Goal: Answer question/provide support: Share knowledge or assist other users

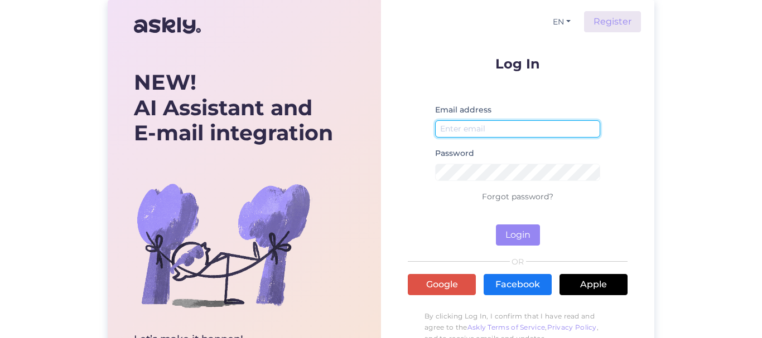
click at [475, 127] on input "email" at bounding box center [517, 128] width 165 height 17
type input "д"
type input "[EMAIL_ADDRESS][DOMAIN_NAME]"
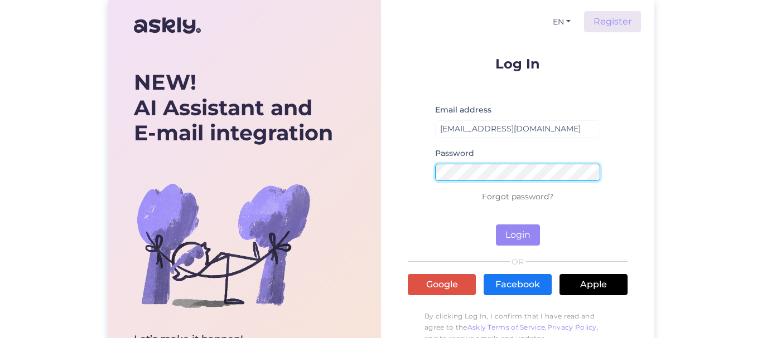
click at [496, 225] on button "Login" at bounding box center [518, 235] width 44 height 21
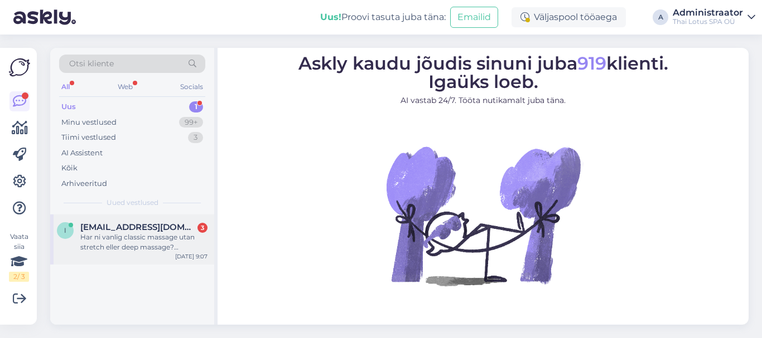
drag, startPoint x: 103, startPoint y: 246, endPoint x: 190, endPoint y: 230, distance: 88.5
click at [103, 246] on div "Har ni vanlig classic massage utan stretch eller deep massage? [PERSON_NAME] lå…" at bounding box center [143, 242] width 127 height 20
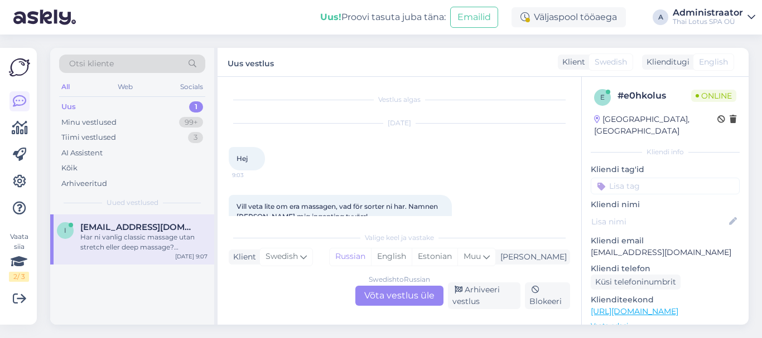
scroll to position [103, 0]
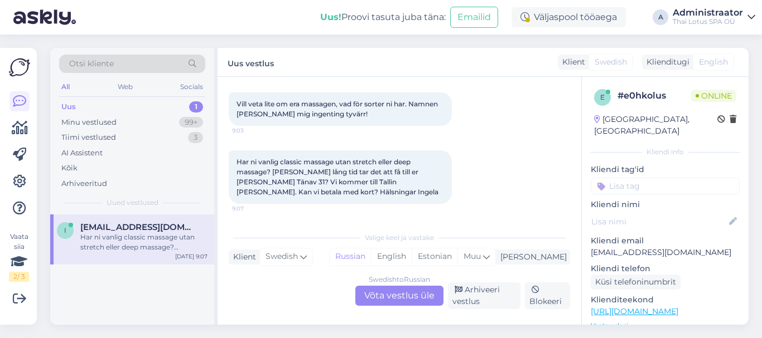
click at [460, 213] on div "Har ni vanlig classic massage utan stretch eller deep massage? [PERSON_NAME] lå…" at bounding box center [399, 177] width 341 height 78
click at [408, 298] on div "Swedish to Russian Võta vestlus üle" at bounding box center [399, 296] width 88 height 20
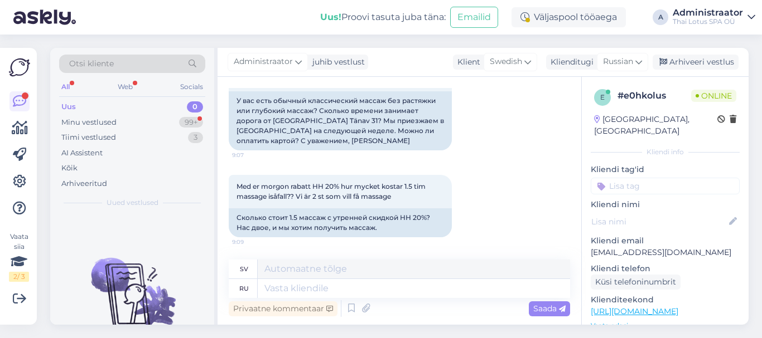
scroll to position [340, 0]
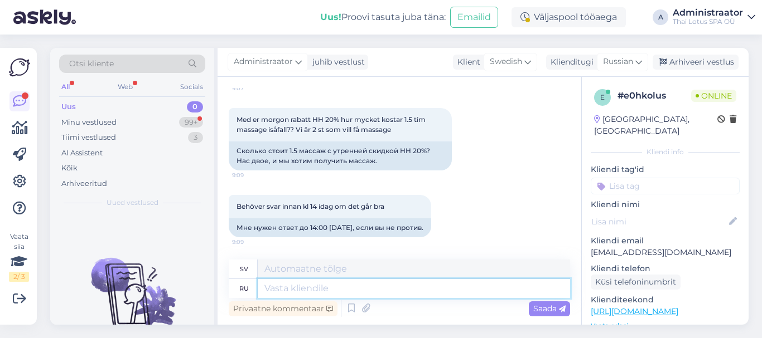
click at [292, 288] on textarea at bounding box center [414, 288] width 312 height 19
type textarea "Hello"
type textarea "Hej"
type textarea "H"
type textarea "Добрый"
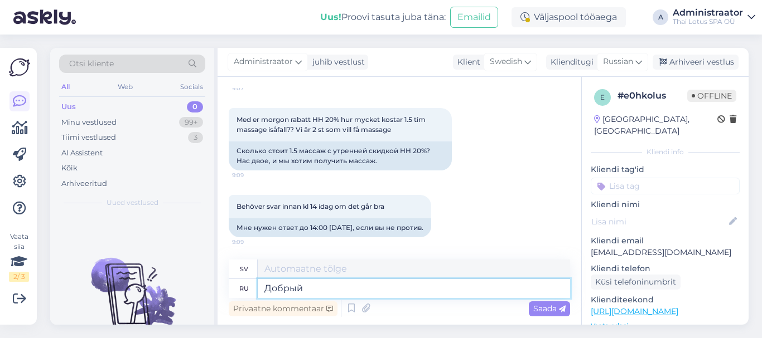
type textarea "Slag"
type textarea "Добрый день!"
type textarea "[DEMOGRAPHIC_DATA] eftermiddag"
type textarea "Добрый день! Есть"
type textarea "[DEMOGRAPHIC_DATA] eftermiddag! Ja!"
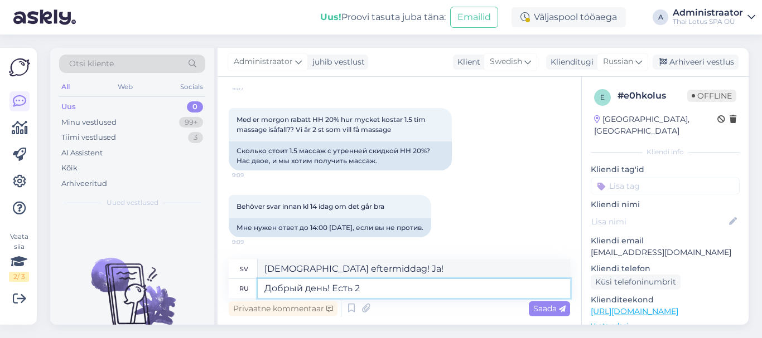
type textarea "Добрый день! Есть 2"
type textarea "[DEMOGRAPHIC_DATA] eftermiddag! Det finns två"
type textarea "Добрый день! Есть 2 основных"
type textarea "[DEMOGRAPHIC_DATA] dag! Det finns två huvudsakliga"
type textarea "Добрый день! Есть 2 основных типа"
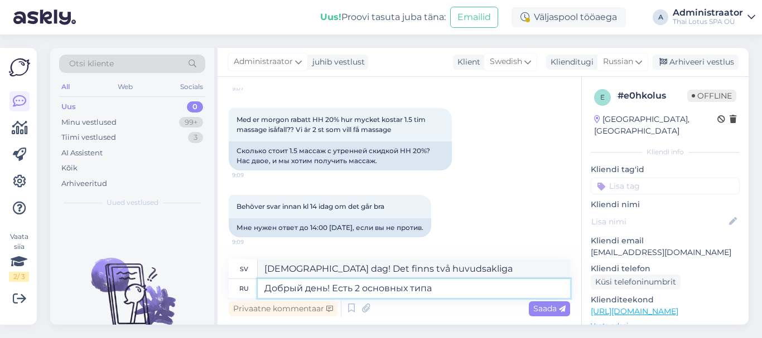
type textarea "[DEMOGRAPHIC_DATA] dag! Det finns två huvudtyper"
type textarea "Добрый день! Есть 2 основных типа тайского"
type textarea "[DEMOGRAPHIC_DATA] dag! Det finns två huvudtyper av [DEMOGRAPHIC_DATA] mat"
type textarea "Добрый день! Есть 2 основных типа тайского массажаю"
type textarea "[DEMOGRAPHIC_DATA] dag! Det finns två huvudtyper av thaimassage."
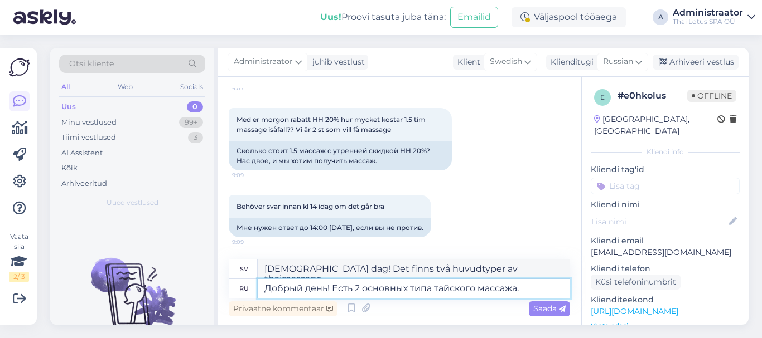
type textarea "Добрый день! Есть 2 основных типа тайского массажа."
type textarea "[DEMOGRAPHIC_DATA] eftermiddag! Det finns två huvudtyper av thaimassage."
click at [525, 289] on textarea "Добрый день! Есть 2 основных типа тайского массажа." at bounding box center [414, 288] width 312 height 19
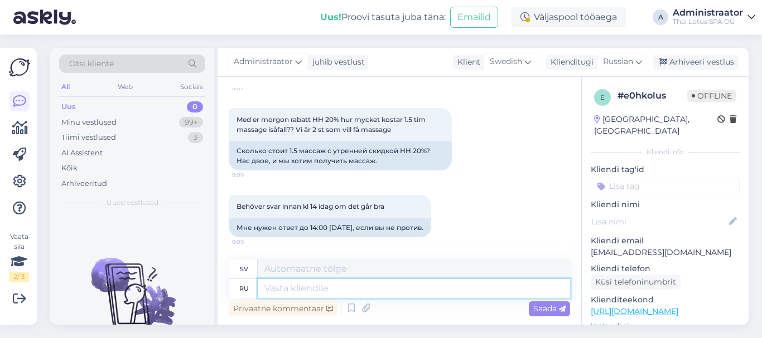
scroll to position [407, 0]
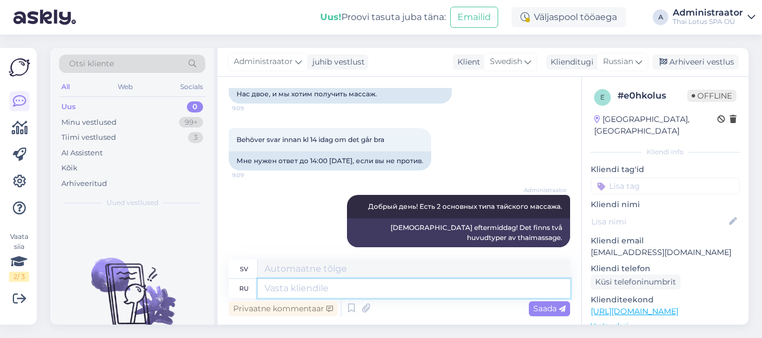
paste textarea "Lor ip dolors Amet consect? Adipiscinge Sedd eiusmod temp in utla et dolorem. A…"
type textarea "Lor ip dolors Amet consect? Adipiscinge Sedd eiusmod temp in utla et dolorem. A…"
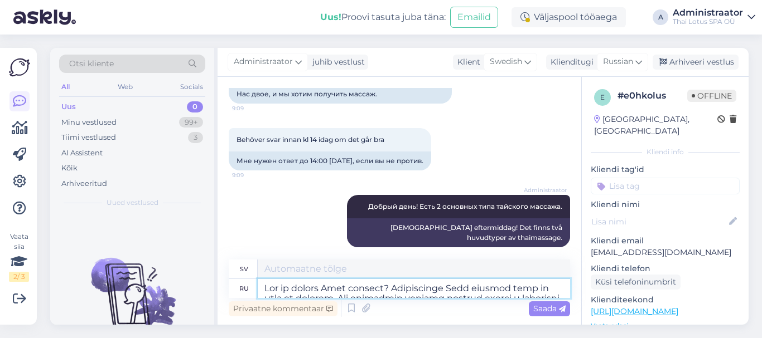
scroll to position [115, 0]
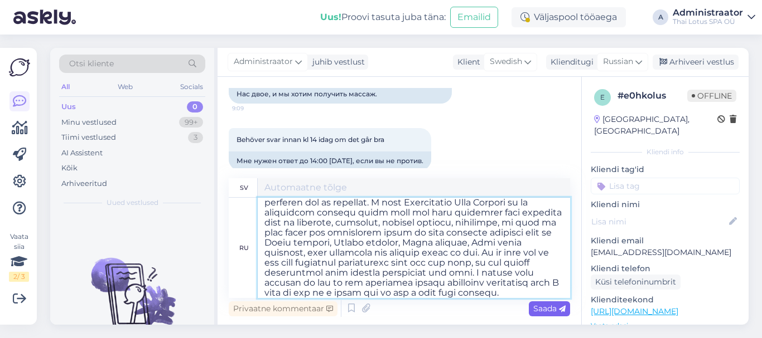
type textarea "Loremi dolor sitametcons? Adipiscingel seddoeiusmo temporin utla etdol magna al…"
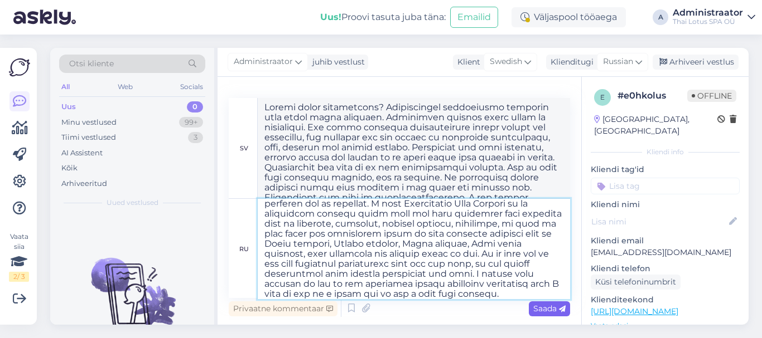
type textarea "Lor ip dolors Amet consect? Adipiscinge Sedd eiusmod temp in utla et dolorem. A…"
click at [542, 311] on span "Saada" at bounding box center [549, 309] width 32 height 10
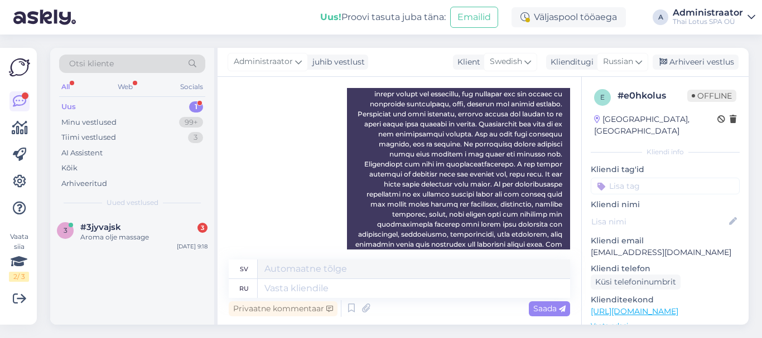
scroll to position [905, 0]
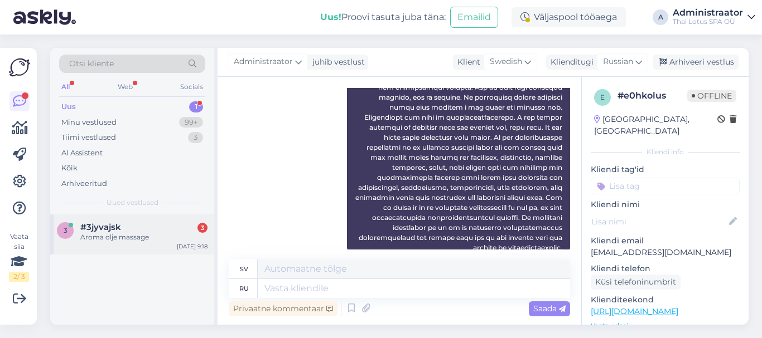
click at [111, 237] on div "Aroma olje massage" at bounding box center [143, 237] width 127 height 10
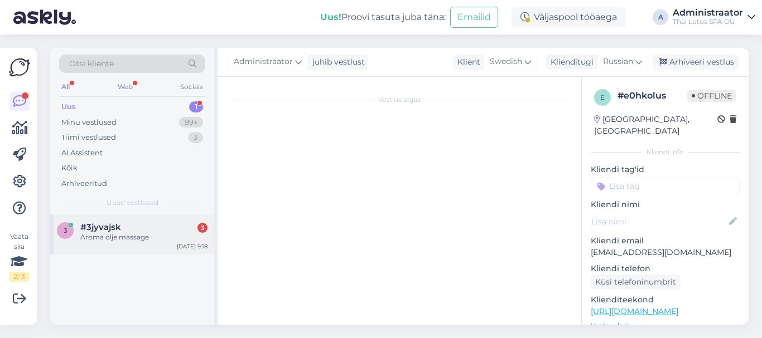
scroll to position [23, 0]
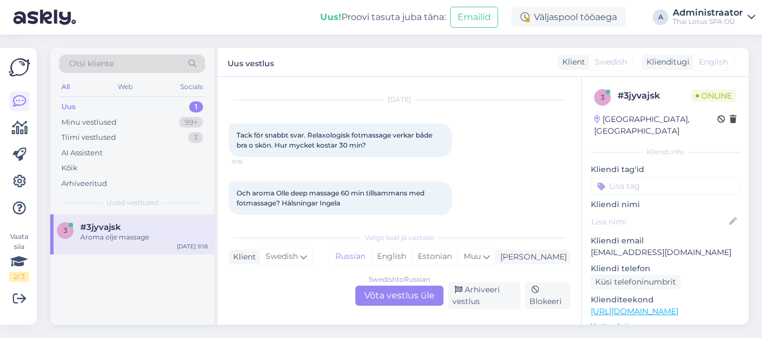
click at [399, 295] on div "Swedish to Russian Võta vestlus üle" at bounding box center [399, 296] width 88 height 20
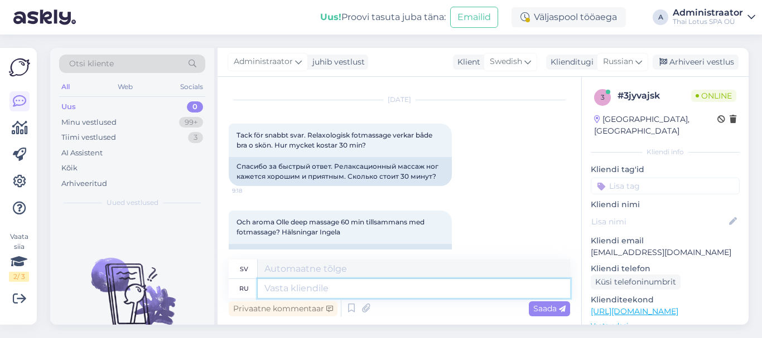
click at [325, 285] on textarea at bounding box center [414, 288] width 312 height 19
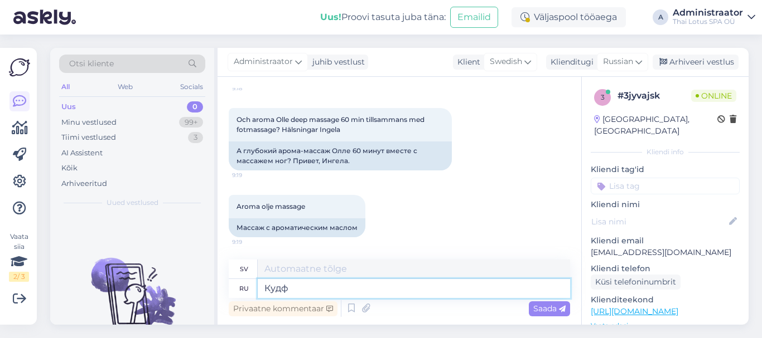
type textarea "Кудфч"
type textarea "Kudf"
type textarea "Кудфчшт"
type textarea "Kudfchsht"
type textarea "Кудфчштп"
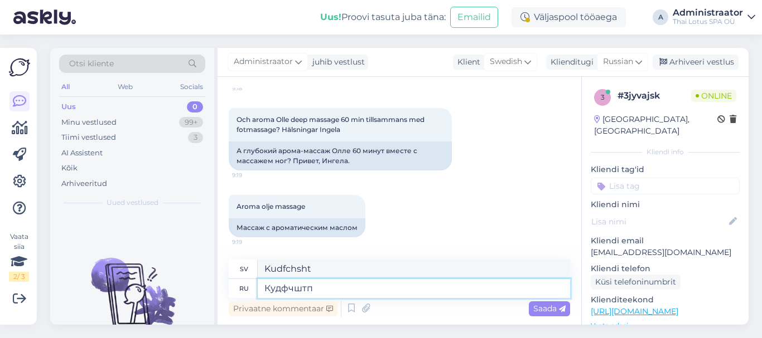
type textarea "Kudfchshtp"
type textarea "[PERSON_NAME]"
type textarea "Расслабляющий"
type textarea "Avkopplande"
type textarea "Расслабляющий массаж"
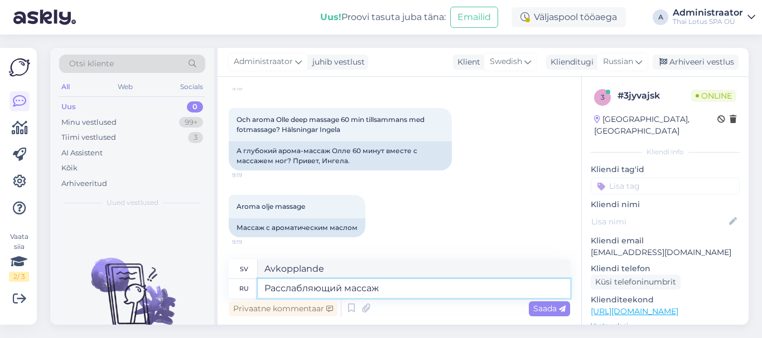
type textarea "Avslappnande massage"
type textarea "Расслабляющий массаж ног"
type textarea "Avkopplande fotmassage"
type textarea "Расслабляющий массаж ног стоит"
type textarea "Avkopplande fotmassage är värt det"
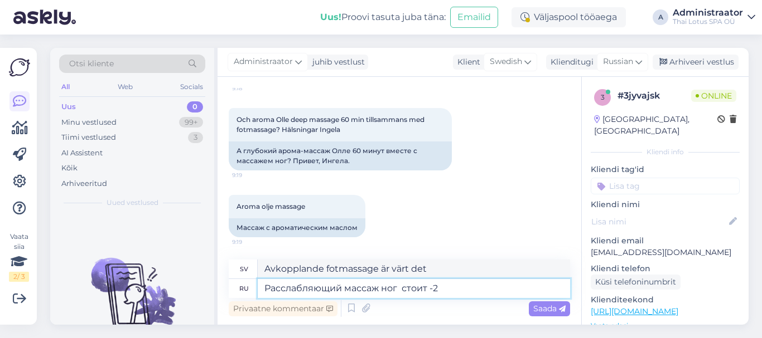
type textarea "Расслабляющий массаж ног стоит -28"
type textarea "Avslappnande fotmassage kostar -28"
type textarea "Расслабляющий массаж ног стоит -28 евро"
type textarea "Avkopplande fotmassage kostar -28 euro"
type textarea "Расслабляющий массаж ног стоит -28 евроб"
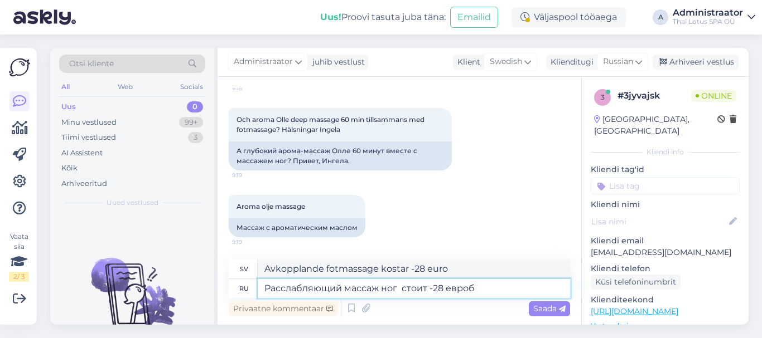
type textarea "Avslappnande fotmassage kostar -28 euro"
type textarea "Расслабляющий массаж ног стоит -28 евро,"
type textarea "Avslappnande fotmassage kostar -28 euro,"
type textarea "Расслабляющий массаж ног стоит -28 евро, аромати"
type textarea "Avslappnande fotmassage kostar -28 euro, aroma"
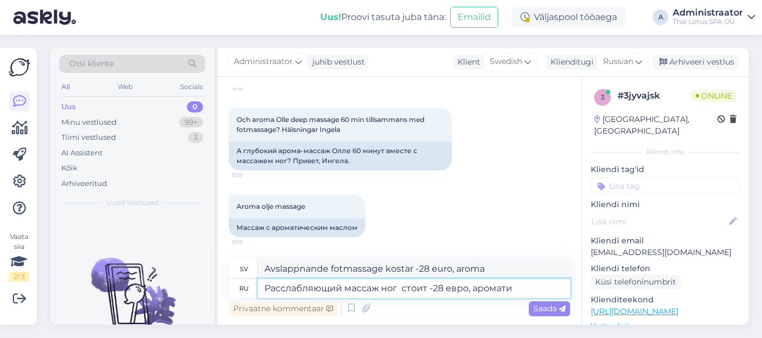
click at [433, 290] on textarea "Расслабляющий массаж ног стоит -28 евро, аромати" at bounding box center [414, 288] width 312 height 19
type textarea "Расслабляющий массаж ног стоит 28 евро, аромати"
type textarea "Avslappnande fotmassage kostar 28 euro, aroma"
click at [530, 288] on textarea "Расслабляющий массаж ног стоит 28 евро, аромати" at bounding box center [414, 288] width 312 height 19
type textarea "Расслабляющий массаж ног стоит 28 евро, ароматический м"
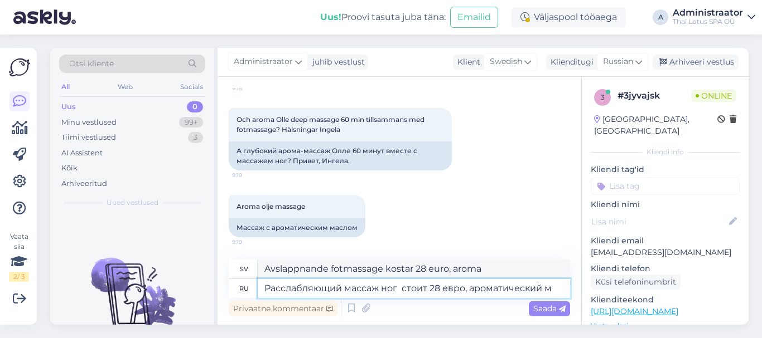
type textarea "Avkopplande fotmassage kostar 28 euro, aromatisk"
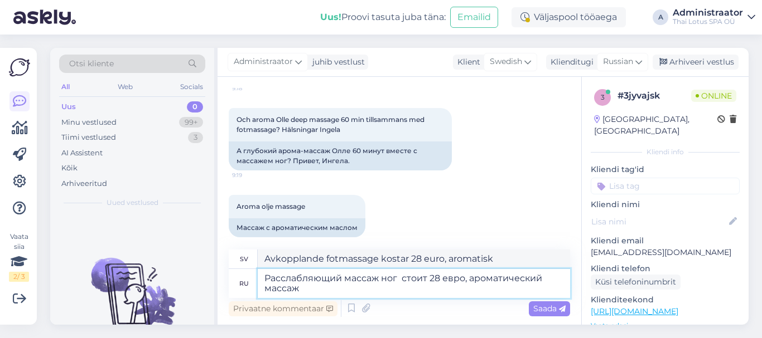
type textarea "Расслабляющий массаж ног стоит 28 евро, ароматический массаж"
type textarea "Avslappnande fotmassage kostar 28 euro, aromaterapimassage"
type textarea "Расслабляющий массаж ног стоит 28 евро, ароматический массаж -"
type textarea "Avslappnande fotmassage kostar 28 euro, aromatisk massage -"
type textarea "Расслабляющий массаж ног стоит 28 евро, ароматический массаж - 60"
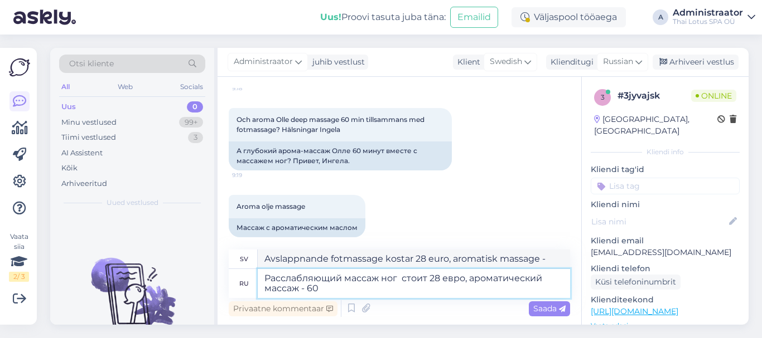
type textarea "Avslappnande fotmassage kostar 28 euro, aromatisk massage - 60"
type textarea "Расслабляющий массаж ног стоит 28 евро, ароматический массаж - 60 евро"
type textarea "Avslappnande fotmassage kostar 28 euro, aromatisk massage - 60 euro"
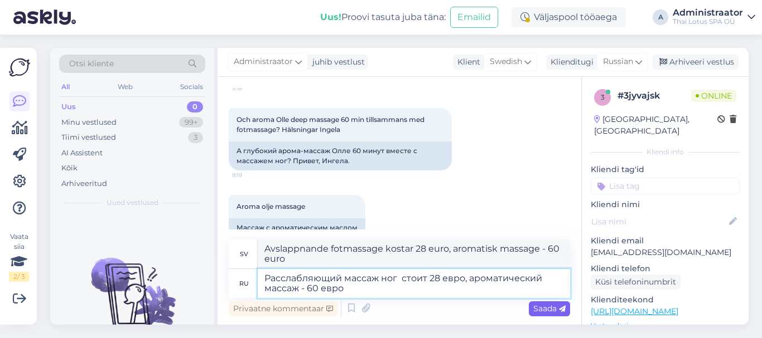
type textarea "Расслабляющий массаж ног стоит 28 евро, ароматический массаж - 60 евро"
click at [541, 308] on span "Saada" at bounding box center [549, 309] width 32 height 10
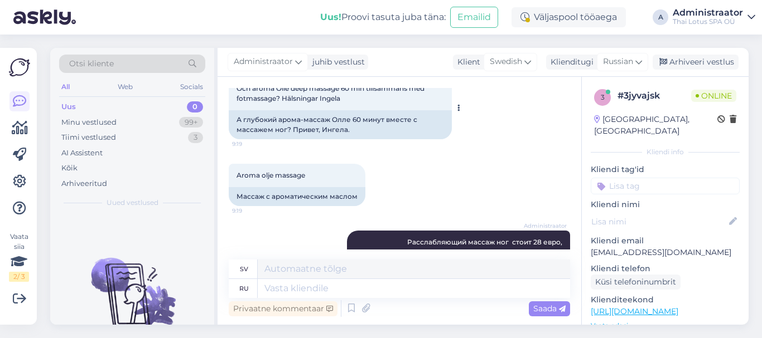
scroll to position [213, 0]
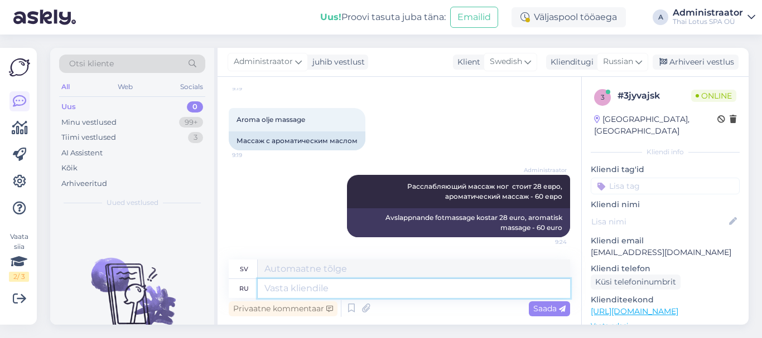
click at [382, 289] on textarea at bounding box center [414, 288] width 312 height 19
drag, startPoint x: 382, startPoint y: 289, endPoint x: 358, endPoint y: 288, distance: 24.0
click at [358, 288] on textarea at bounding box center [414, 288] width 312 height 19
type textarea "цены"
type textarea "priser"
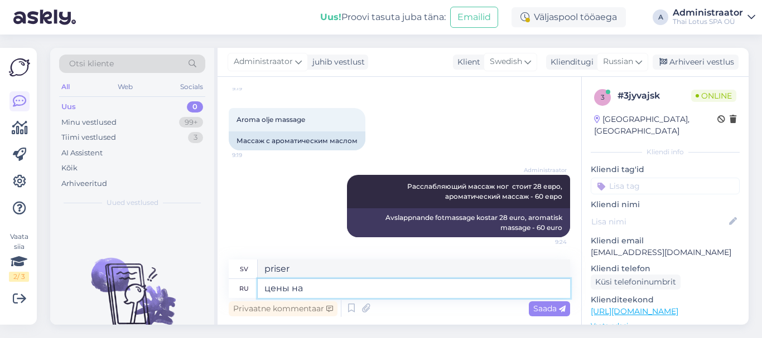
type textarea "цены на"
type textarea "priser för"
type textarea "цены на бо"
type textarea "priser för bo"
type textarea "цены на"
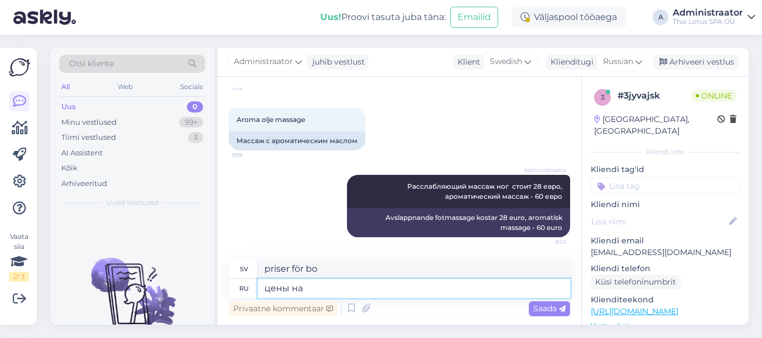
type textarea "priser för"
type textarea "цены на другие ма"
type textarea "priser för andra"
type textarea "цены на другие массажи"
type textarea "priser för andra massagebehandlingar"
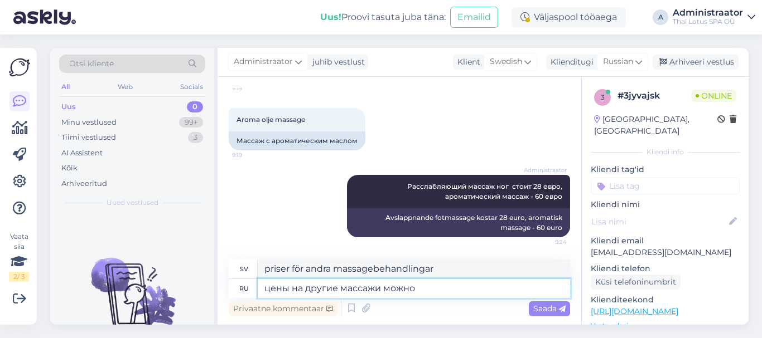
type textarea "цены на другие массажи можно"
type textarea "Priser för andra massagebehandlingar finns"
type textarea "цены на другие массажи можно посмотреть"
type textarea "Priser för andra massagebehandlingar kan ses"
type textarea "цены на другие массажи можно посмотреть тут"
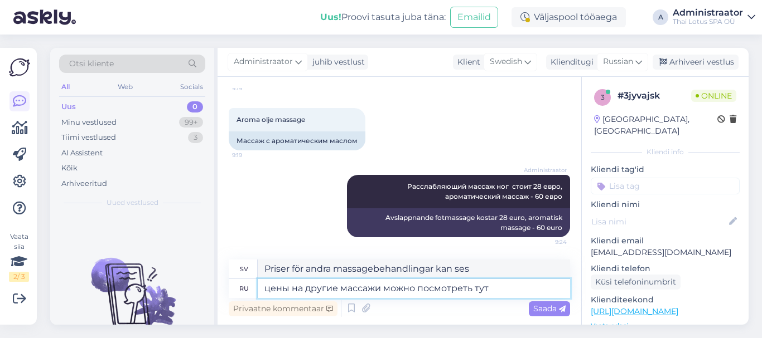
type textarea "Priser för andra massagebehandlingar hittar du här"
paste textarea "[URL][DOMAIN_NAME]"
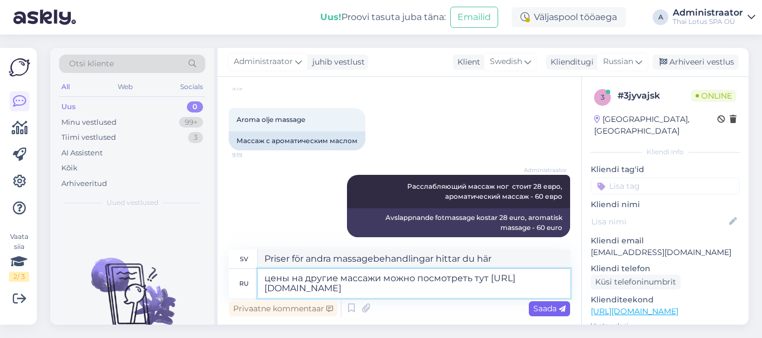
type textarea "цены на другие массажи можно посмотреть тут [URL][DOMAIN_NAME]"
click at [544, 307] on span "Saada" at bounding box center [549, 309] width 32 height 10
type textarea "Priser för andra massagebehandlingar finns här [URL][DOMAIN_NAME]"
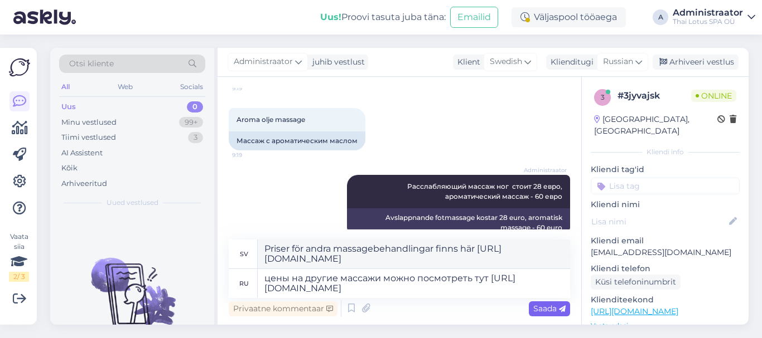
click at [549, 302] on div "Saada" at bounding box center [549, 309] width 41 height 15
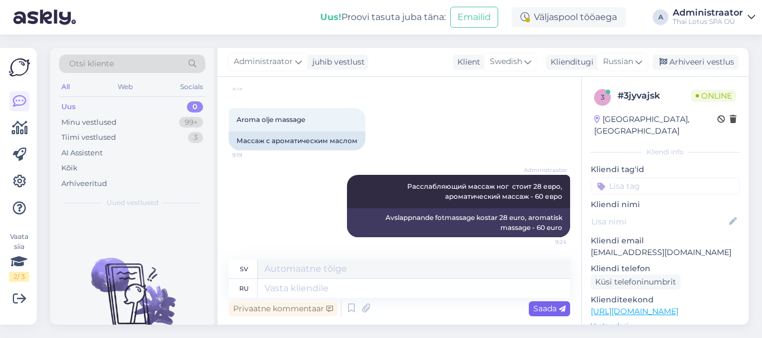
scroll to position [300, 0]
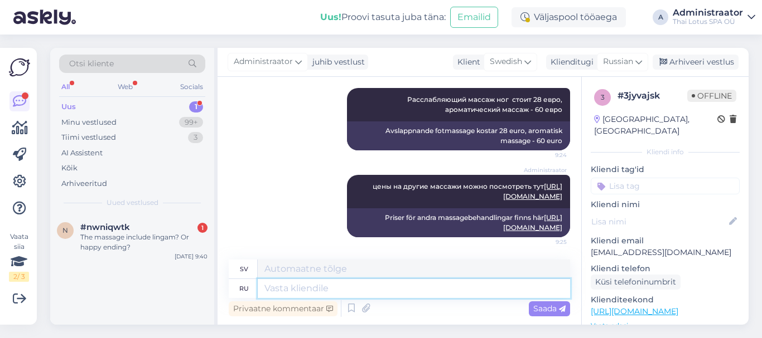
click at [291, 295] on textarea at bounding box center [414, 288] width 312 height 19
type textarea "Рудд"
type textarea "Ruddsch"
type textarea "Р"
type textarea "Hello"
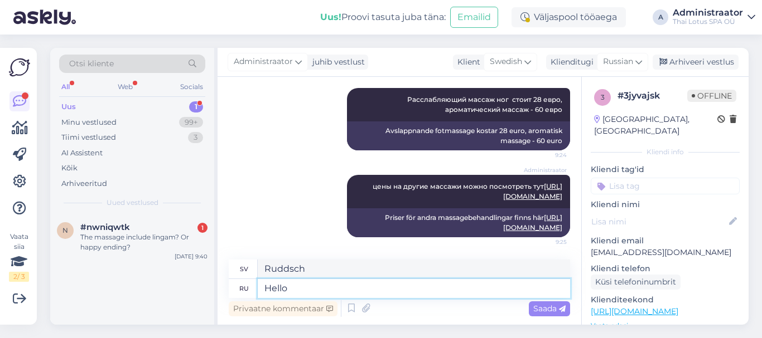
type textarea "Hej"
type textarea "Hello!"
type textarea "Hej!"
type textarea "Hello! No,"
type textarea "Hallå! Nej,"
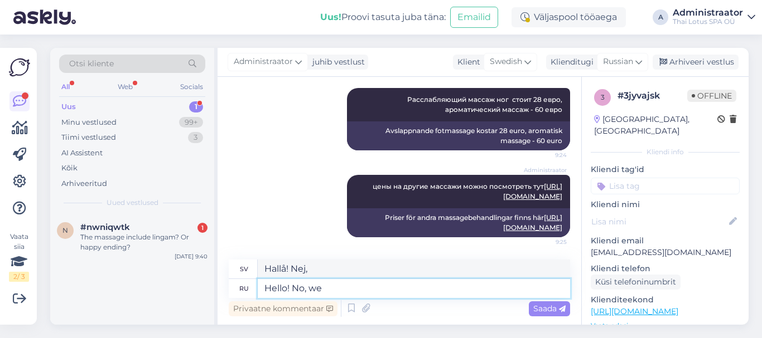
type textarea "Hello! No, we"
type textarea "Hallå! Nej, vi"
type textarea "Hello! No, we have"
type textarea "Hallå! Nej, det har vi"
type textarea "Hello! No, we have just"
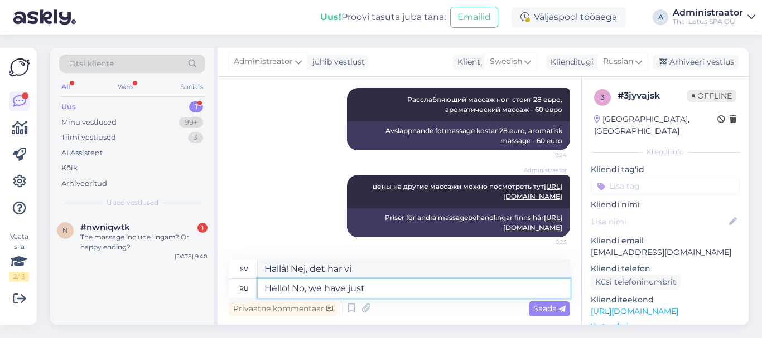
type textarea "Hallå! Nej, vi har bara"
type textarea "Hello! No, we have just re"
type textarea "Hallå! Nej, vi bara"
type textarea "Hello! No, we have just regular"
type textarea "Hallå! Nej, vi har bara vanliga"
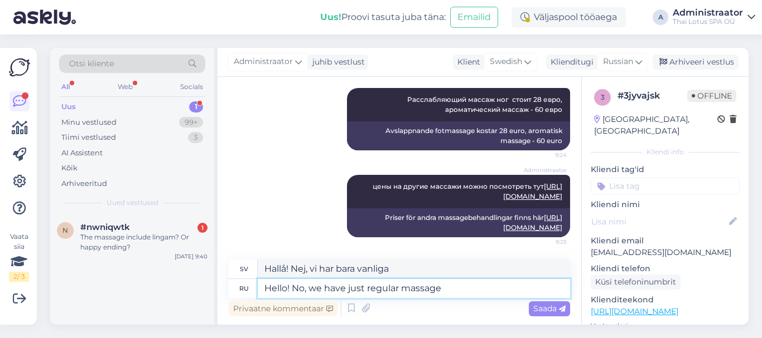
type textarea "Hello! No, we have just regular massages"
type textarea "Hallå! Nej, vi har bara vanliga massagebehandlingar."
type textarea "Hello! No, we have just regular massages."
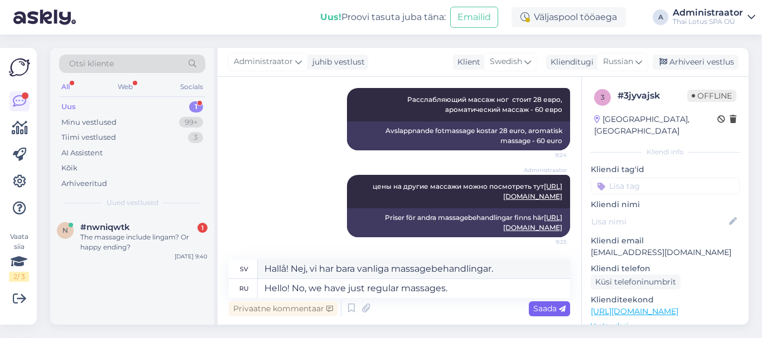
click at [541, 309] on span "Saada" at bounding box center [549, 309] width 32 height 10
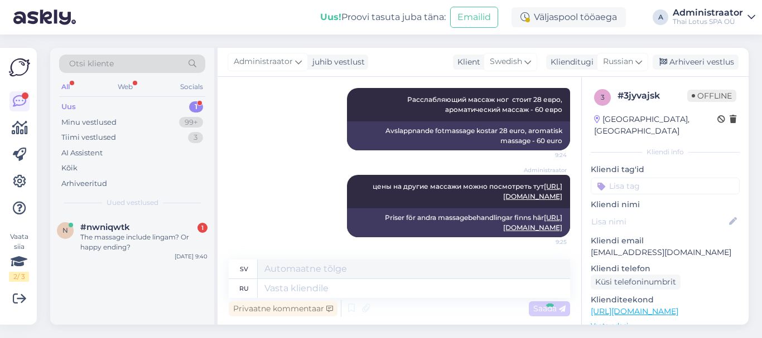
scroll to position [367, 0]
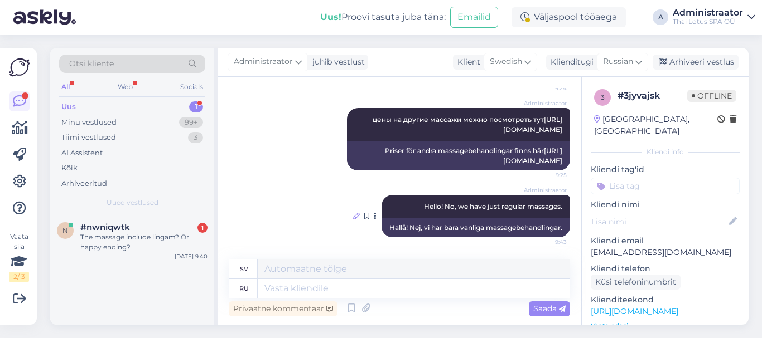
click at [353, 214] on icon at bounding box center [356, 216] width 7 height 7
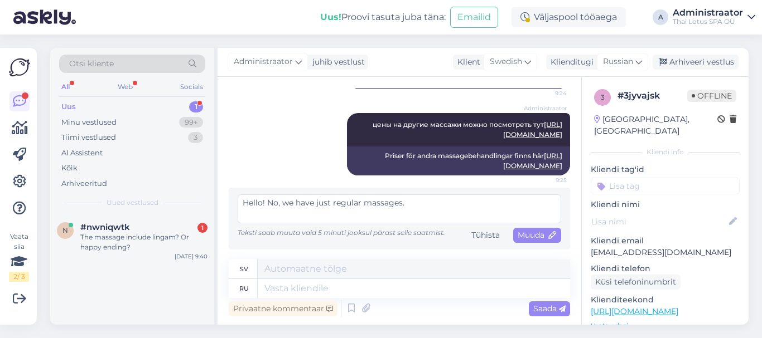
scroll to position [362, 0]
drag, startPoint x: 421, startPoint y: 206, endPoint x: 199, endPoint y: 196, distance: 222.7
click at [199, 196] on div "Otsi kliente All Web Socials Uus 1 Minu vestlused 99+ Tiimi vestlused 3 AI Assi…" at bounding box center [399, 186] width 698 height 277
click at [523, 235] on span "Muuda" at bounding box center [536, 235] width 39 height 10
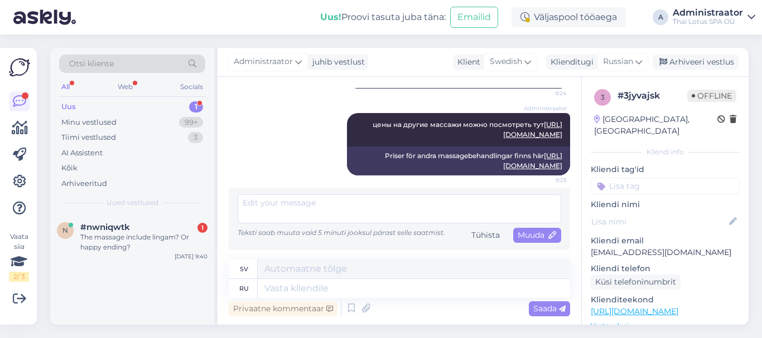
click at [568, 188] on div "Vestlus algas [DATE] Tack för snabbt svar. Relaxologisk fotmassage verkar både …" at bounding box center [404, 169] width 351 height 162
click at [246, 169] on div "Administraator цены на другие массажи можно посмотреть тут [URL][DOMAIN_NAME] 9…" at bounding box center [399, 144] width 341 height 87
click at [524, 231] on span "Muuda" at bounding box center [536, 235] width 39 height 10
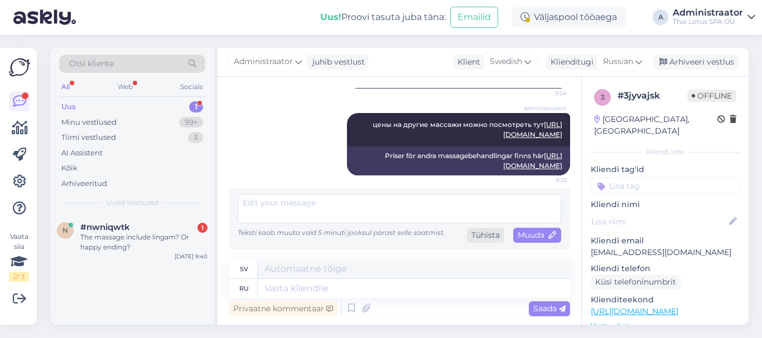
click at [483, 237] on div "Tühista" at bounding box center [485, 235] width 37 height 15
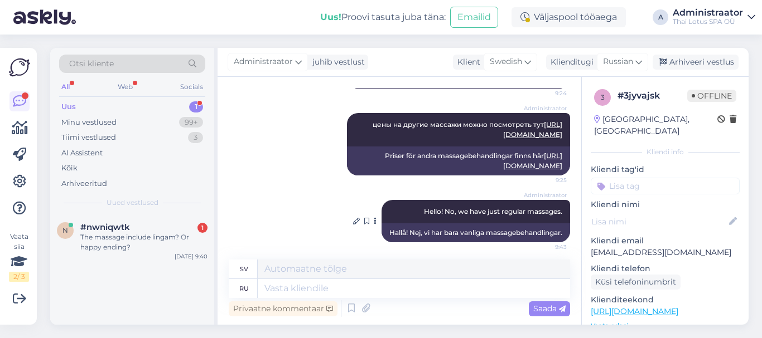
drag, startPoint x: 361, startPoint y: 220, endPoint x: 361, endPoint y: 227, distance: 6.7
click at [371, 227] on div at bounding box center [376, 221] width 10 height 42
click at [374, 224] on icon at bounding box center [375, 221] width 3 height 7
click at [173, 232] on div "The massage include lingam? Or happy ending?" at bounding box center [143, 242] width 127 height 20
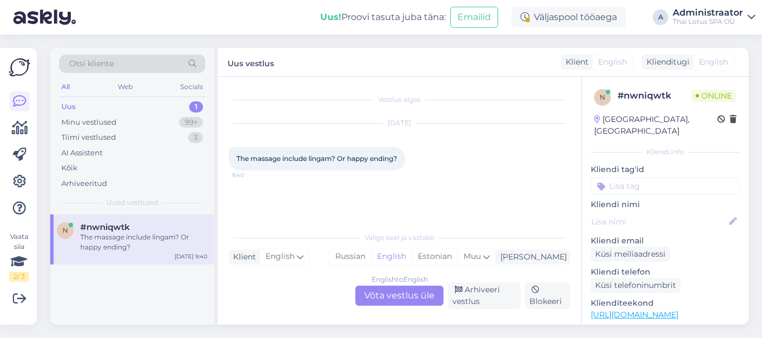
scroll to position [0, 0]
click at [387, 295] on div "English to English Võta vestlus üle" at bounding box center [399, 296] width 88 height 20
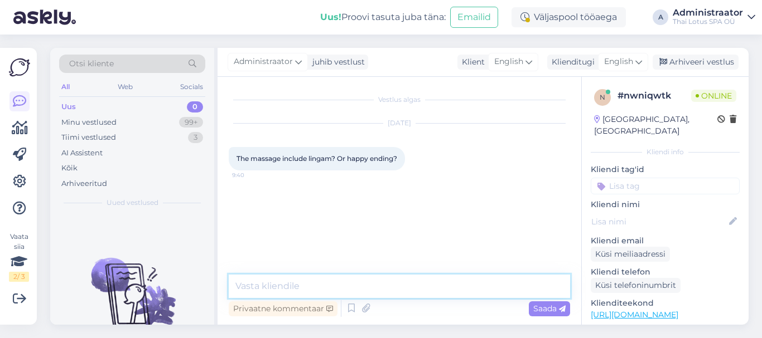
paste textarea "[URL][DOMAIN_NAME]"
type textarea "[URL][DOMAIN_NAME]"
drag, startPoint x: 434, startPoint y: 287, endPoint x: 130, endPoint y: 292, distance: 304.4
click at [130, 292] on div "Otsi kliente All Web Socials Uus 0 Minu vestlused 99+ Tiimi vestlused 3 AI Assi…" at bounding box center [399, 186] width 698 height 277
click at [70, 123] on div "Minu vestlused" at bounding box center [88, 122] width 55 height 11
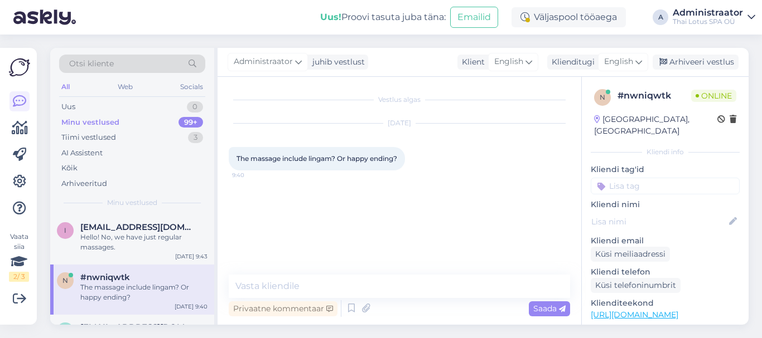
click at [120, 287] on div "The massage include lingam? Or happy ending?" at bounding box center [143, 293] width 127 height 20
click at [149, 240] on div "Hello! No, we have just regular massages." at bounding box center [143, 242] width 127 height 20
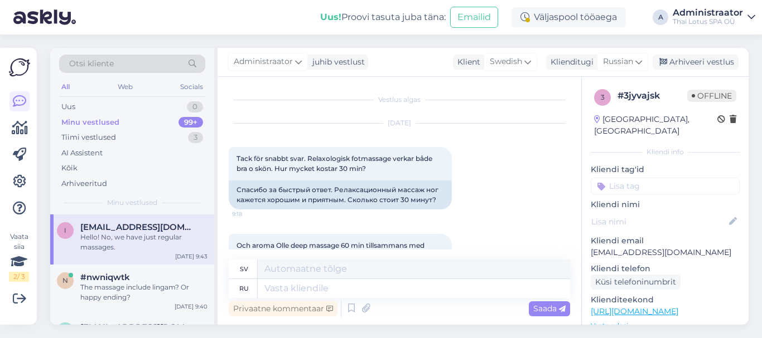
scroll to position [367, 0]
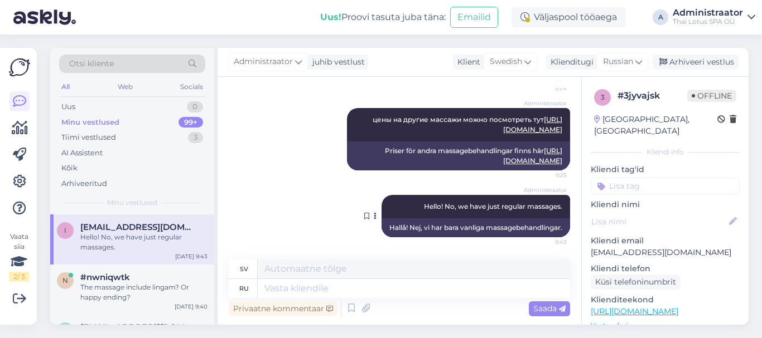
click at [554, 205] on div "Administraator Hello! No, we have just regular massages. 9:43" at bounding box center [475, 206] width 188 height 23
drag, startPoint x: 554, startPoint y: 205, endPoint x: 406, endPoint y: 209, distance: 147.2
click at [406, 209] on div "Administraator Hello! No, we have just regular massages. 9:43" at bounding box center [475, 206] width 188 height 23
copy div "Hello! No, we have just regular massages. 9:43"
click at [120, 292] on div "The massage include lingam? Or happy ending?" at bounding box center [143, 293] width 127 height 20
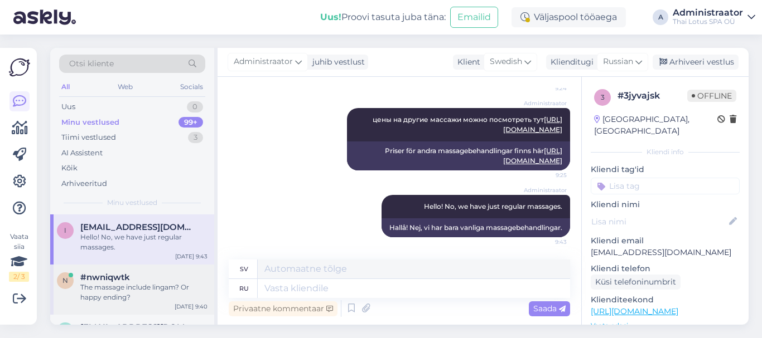
scroll to position [0, 0]
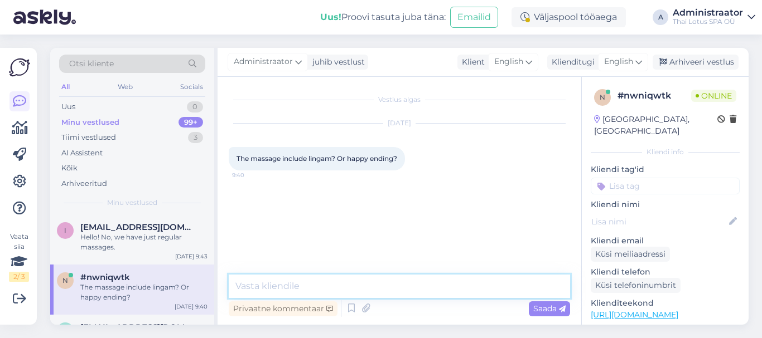
click at [307, 285] on textarea at bounding box center [399, 286] width 341 height 23
paste textarea "Hello! No, we have just regular massages."
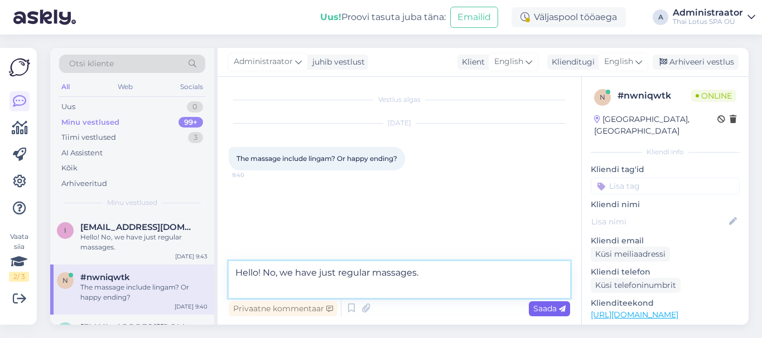
type textarea "Hello! No, we have just regular massages."
click at [539, 308] on span "Saada" at bounding box center [549, 309] width 32 height 10
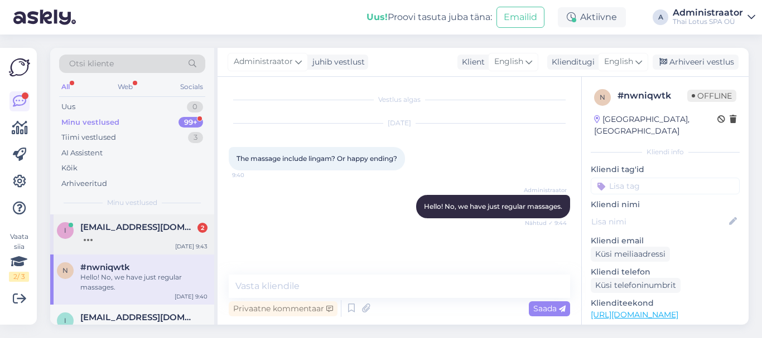
click at [109, 239] on div at bounding box center [143, 237] width 127 height 10
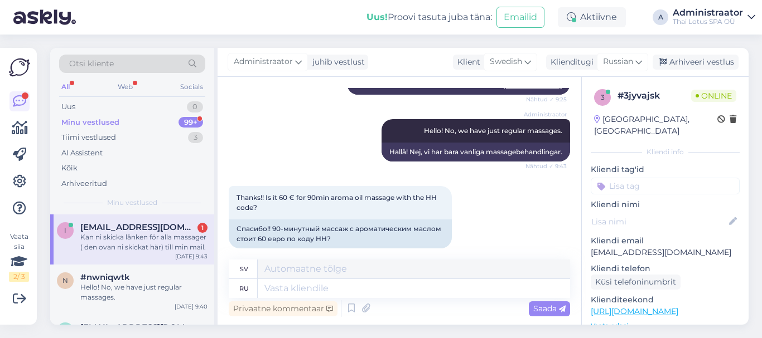
scroll to position [435, 0]
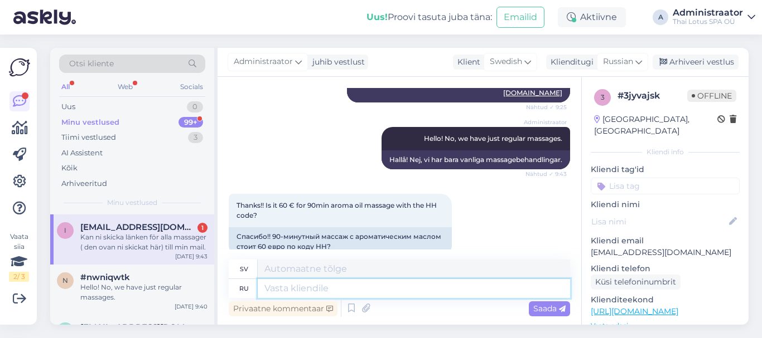
click at [336, 285] on textarea at bounding box center [414, 288] width 312 height 19
type textarea "Prices"
type textarea "Priser"
type textarea "Prices^"
type textarea "Priser^"
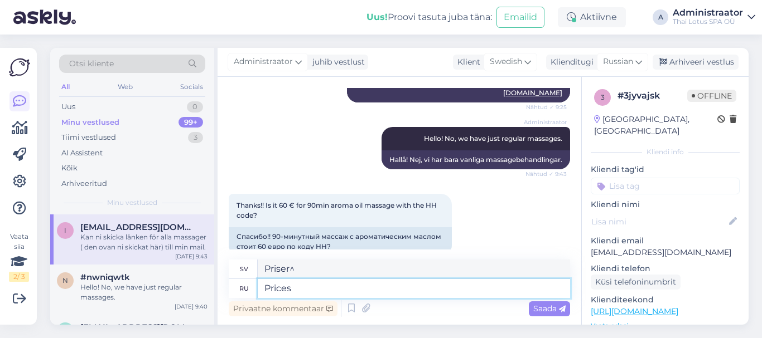
type textarea "Prices^"
type textarea "Priser"
type textarea "Prices"
type textarea "Priser^"
type textarea "Prices"
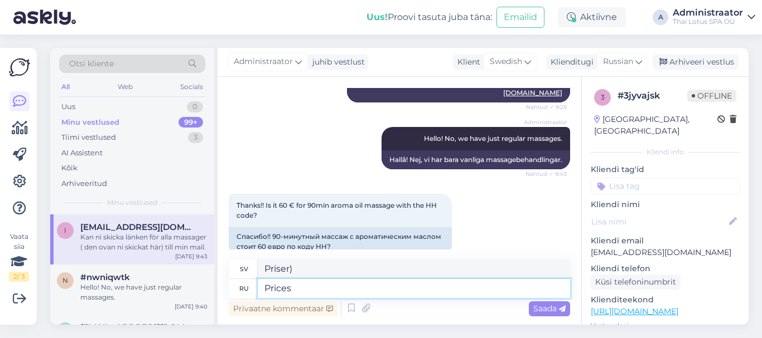
type textarea "Priser"
type textarea "Prices"
type textarea "Priser&"
type textarea "Prices"
type textarea "Priser"
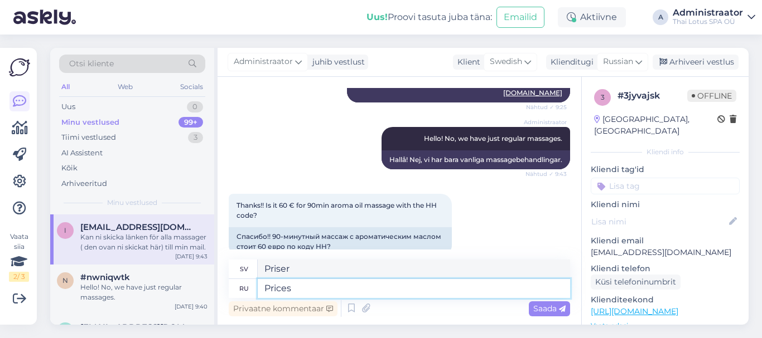
type textarea "Prices:"
type textarea "Priser:"
type textarea "Prices: aroma"
type textarea "Priser: arom"
type textarea "Prices:"
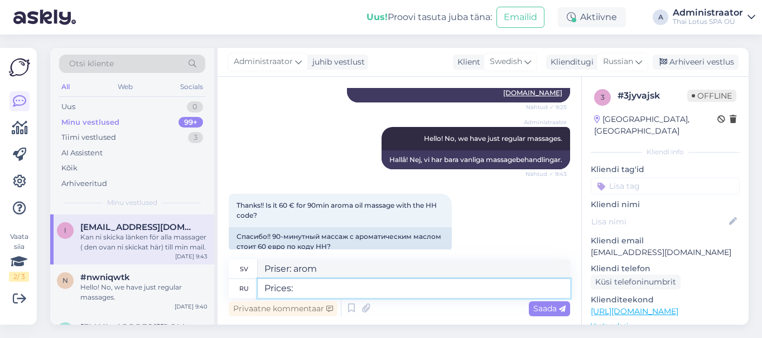
type textarea "Priser:"
type textarea "Prices: 60"
type textarea "Priser: 60"
type textarea "Prices: 60 min"
type textarea "Priser: 60 min"
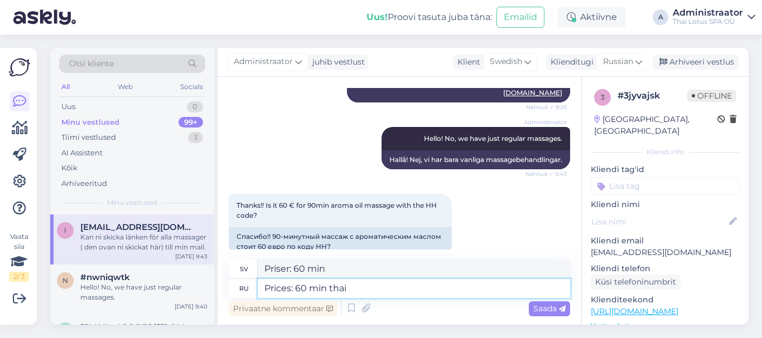
type textarea "Prices: 60 min thai"
type textarea "Priser: 60 min thailändsk"
type textarea "Prices: 60 min thai aroma"
type textarea "Priser: 60 min thailändsk aroma"
type textarea "Prices: 60 min thai aroma massage"
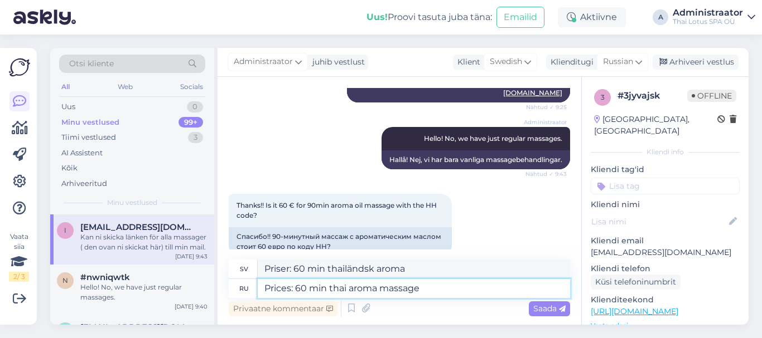
type textarea "Priser: 60 min thailändsk aromamassage"
type textarea "Prices: 60 min thai aroma massage -"
type textarea "Priser: 60 min thailändsk aromamassage -"
type textarea "Prices: 60 min thai aroma massage - 60"
type textarea "Priser: 60 min thailändsk aromamassage - 60"
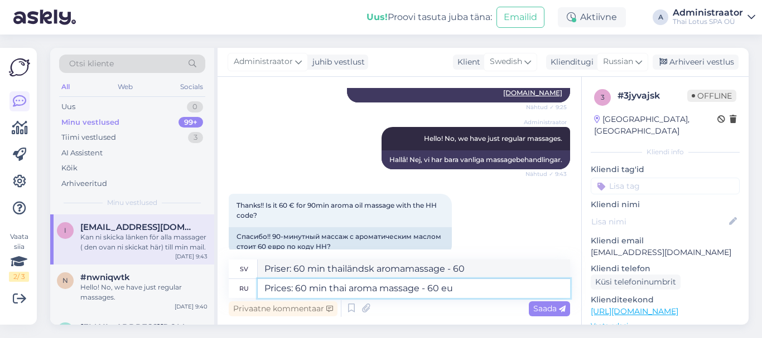
type textarea "Prices: 60 min thai aroma massage - 60 eur"
type textarea "Priser: 60 min thailändsk aromamassage - 60 euro"
type textarea "Prices: 60 min thai aroma massage - 60 eur,"
type textarea "Priser: 60 min thailändsk aromamassage - 60 euro,"
type textarea "Prices: 60 min thai aroma massage - 60 eur, 90"
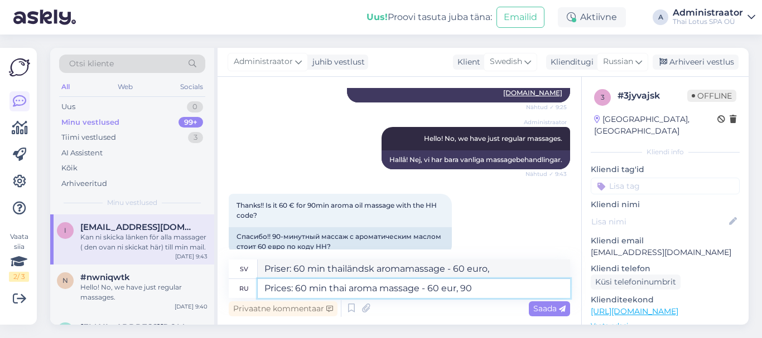
type textarea "Priser: 60 min thailändsk aromamassage - 60 eur, 90"
type textarea "Prices: 60 min thai aroma massage - 60 eur, 90 min"
type textarea "Priser: 60 min thailändsk aromamassage - 60 euro, 90 min"
type textarea "Prices: 60 min thai aroma massage - 60 eur, 90 min 76"
type textarea "Priser: 60 min thailändsk aromamassage - 60 euro, 90 min 76 euro"
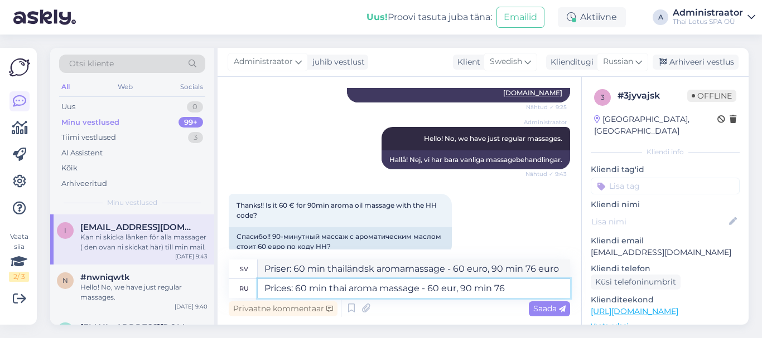
click at [495, 285] on textarea "Prices: 60 min thai aroma massage - 60 eur, 90 min 76" at bounding box center [414, 288] width 312 height 19
type textarea "Prices: 60 min thai aroma massage - 60 eur, 90 min -76"
type textarea "Priser: 60 min thailändsk aromamassage - 60 euro, 90 min -76 euro"
click at [532, 294] on textarea "Prices: 60 min thai aroma massage - 60 eur, 90 min -76" at bounding box center [414, 288] width 312 height 19
type textarea "Prices: 60 min thai aroma massage - 60 eur, 90 min -76 eur,"
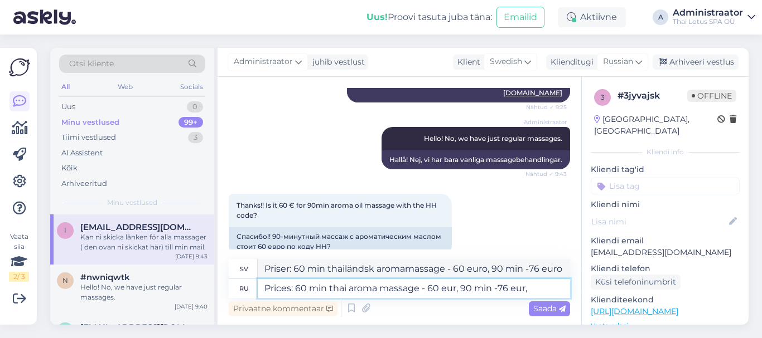
type textarea "Priser: 60 min thailändsk aromamassage - 60 euro, 90 min -76 euro,"
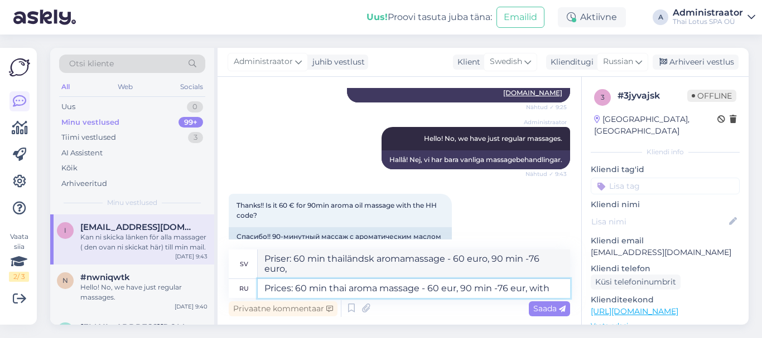
type textarea "Prices: 60 min thai aroma massage - 60 eur, 90 min -76 eur, with"
type textarea "Priser: 60 min thailändsk aromamassage - 60 euro, 90 min -76 euro, med"
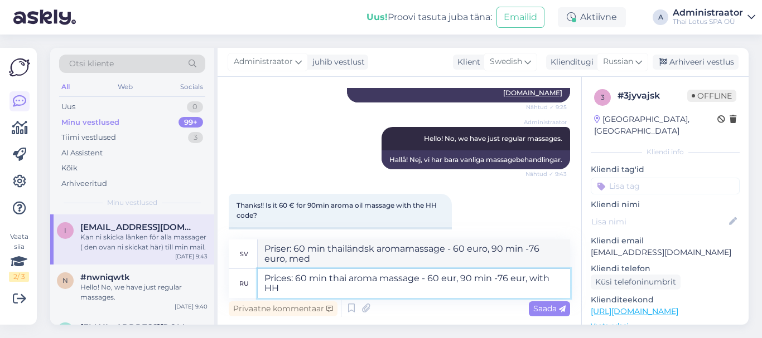
type textarea "Prices: 60 min thai aroma massage - 60 eur, 90 min -76 eur, with HH"
type textarea "Priser: 60 min thailändsk aromamassage - 60 euro, 90 min -76 euro, med HH"
type textarea "Prices: 60 min thai aroma massage - 60 eur, 90 min -76 eur, with HH discount"
type textarea "Priser: 60 min thailändsk aromamassage - 60 euro, 90 min -76 euro, med HH-rabatt"
type textarea "Prices: 60 min thai aroma massage - 60 eur, 90 min -76 eur, with HH discount 60"
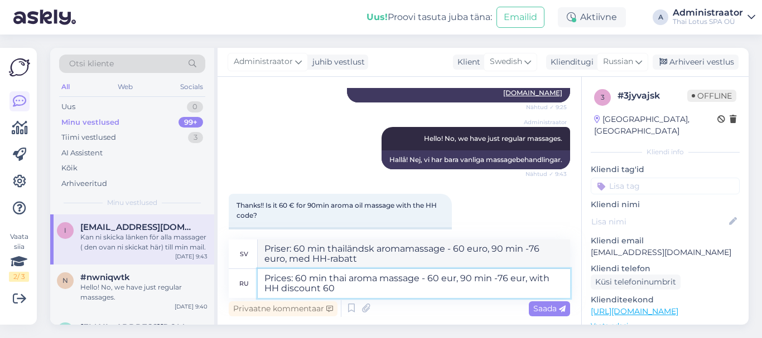
type textarea "Priser: 60 min thailändsk aromamassage - 60 euro, 90 min -76 euro, med HH-rabat…"
type textarea "Prices: 60 min thai aroma massage - 60 eur, 90 min -76 eur, with HH discount 60…"
type textarea "Priser: 60 min thailändsk aromamassage - 60 euro, 90 min -76 euro, med HH-rabat…"
type textarea "Prices: 60 min thai aroma massage - 60 eur, 90 min -76 eur, with HH discount 60…"
type textarea "Priser: 60 min thailändsk aromamassage - 60 euro, 90 min -76 euro, med HH-rabat…"
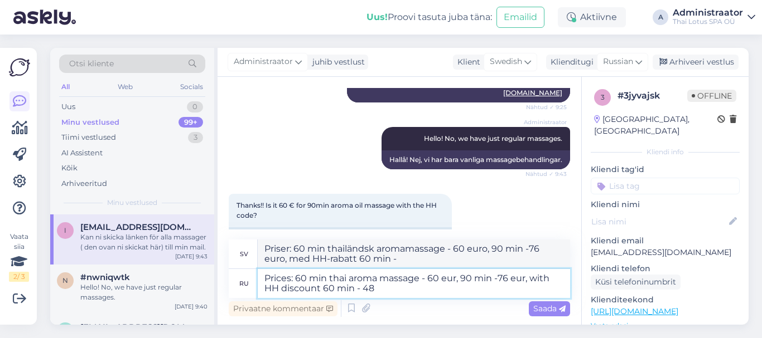
type textarea "Prices: 60 min thai aroma massage - 60 eur, 90 min -76 eur, with HH discount 60…"
type textarea "Priser: 60 min thailändsk aromamassage - 60 euro, 90 min -76 euro, med HH-rabat…"
type textarea "Prices: 60 min thai aroma massage - 60 eur, 90 min -76 eur, with HH discount 60…"
type textarea "Priser: 60 min thailändsk aromamassage - 60 euro, 90 min -76 euro, med HH-rabat…"
type textarea "Prices: 60 min thai aroma massage - 60 eur, 90 min -76 eur, with HH discount 60…"
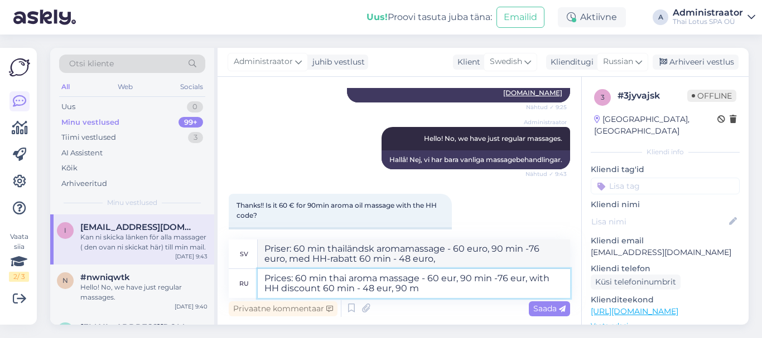
type textarea "Priser: 60 min thailändsk aromamassage - 60 eur, 90 min -76 eur, med HH-rabatt …"
type textarea "Prices: 60 min thai aroma massage - 60 eur, 90 min -76 eur, with HH discount 60…"
type textarea "Priser: 60 min thailändsk aromamassage - 60 euro, 90 min -76 euro, med HH-rabat…"
type textarea "Prices: 60 min thai aroma massage - 60 eur, 90 min -76 eur, with HH discount 60…"
type textarea "Priser: 60 min thailändsk aromamassage - 60 euro, 90 min -76 euro, med HH-rabat…"
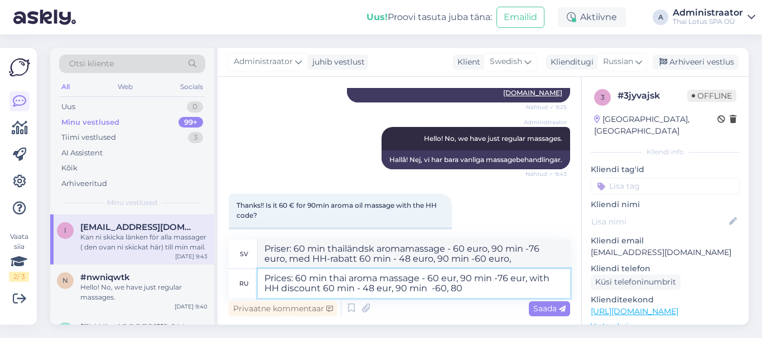
type textarea "Prices: 60 min thai aroma massage - 60 eur, 90 min -76 eur, with HH discount 60…"
type textarea "Priser: 60 min thailändsk aromamassage - 60 euro, 90 min -76 euro, med HH-rabat…"
type textarea "Prices: 60 min thai aroma massage - 60 eur, 90 min -76 eur, with HH discount 60…"
type textarea "Priser: 60 min thailändsk aromamassage - 60 eur, 90 min -76 eur, med HH-rabatt …"
type textarea "Prices: 60 min thai aroma massage - 60 eur, 90 min -76 eur, with HH discount 60…"
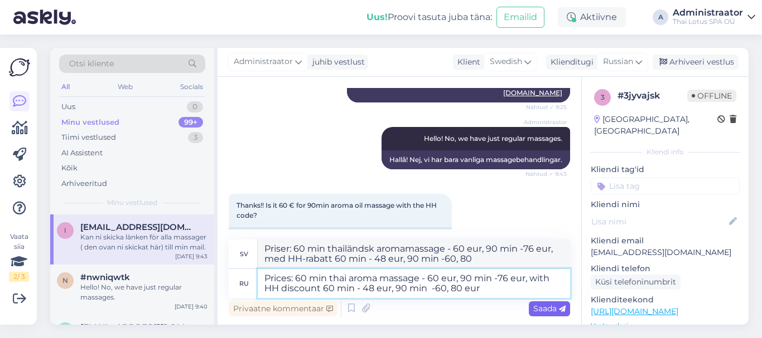
type textarea "Priser: 60 min thailändsk aromamassage - 60 euro, 90 min -76 euro, med HH-rabat…"
type textarea "Prices: 60 min thai aroma massage - 60 eur, 90 min -76 eur, with HH discount 60…"
click at [542, 312] on span "Saada" at bounding box center [549, 309] width 32 height 10
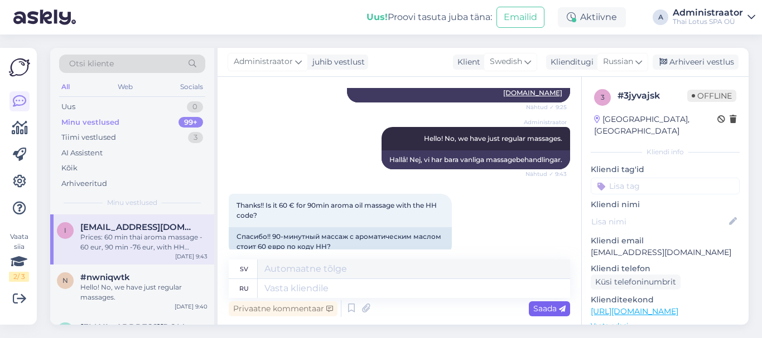
scroll to position [755, 0]
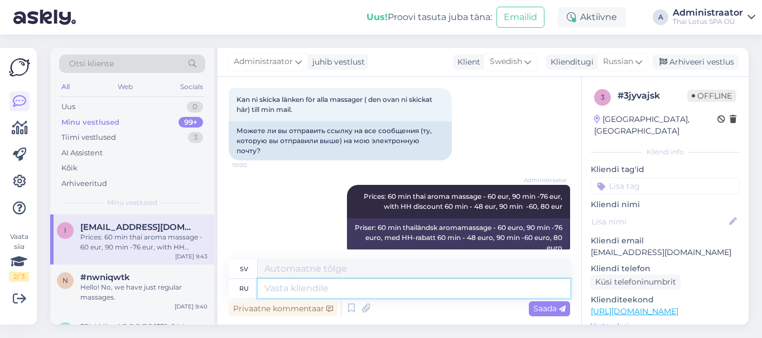
click at [326, 290] on textarea at bounding box center [414, 288] width 312 height 19
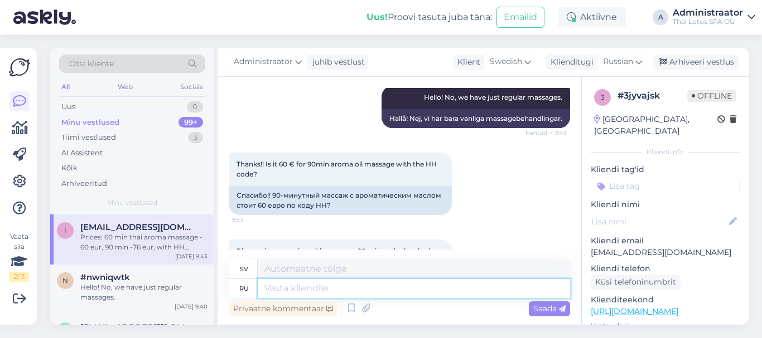
scroll to position [588, 0]
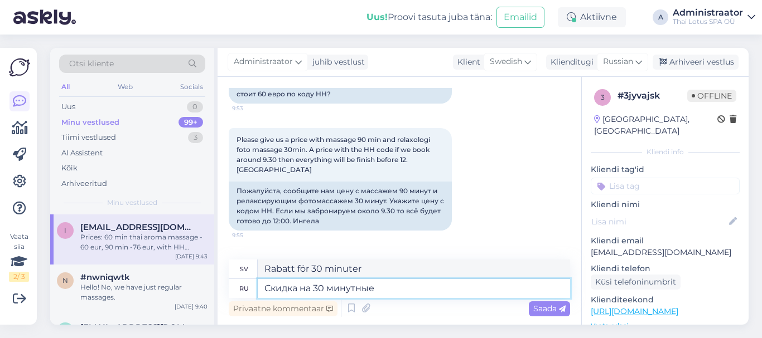
click at [302, 292] on textarea "Скидка на 30 минутные" at bounding box center [414, 288] width 312 height 19
click at [404, 287] on textarea "Скидка HH на 30 минутные" at bounding box center [414, 288] width 312 height 19
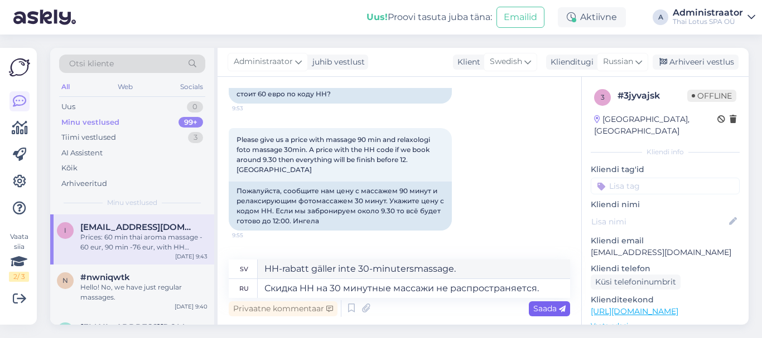
click at [539, 304] on span "Saada" at bounding box center [549, 309] width 32 height 10
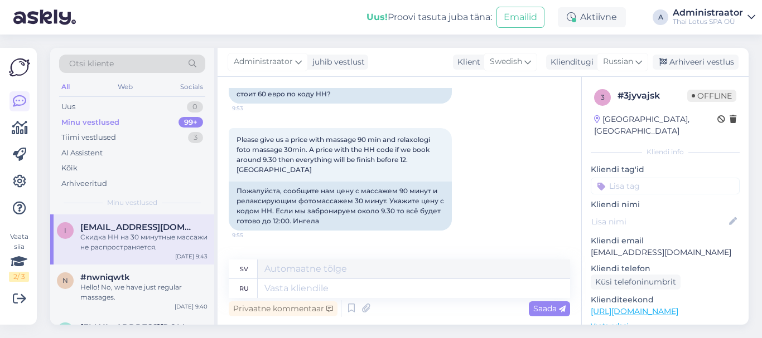
scroll to position [832, 0]
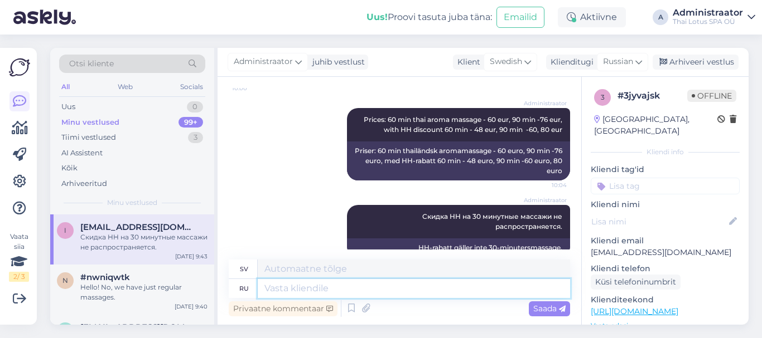
paste textarea "From [DATE] to [DATE] 09.00-12.00 we have Happy Hour -20% discount for all Thai…"
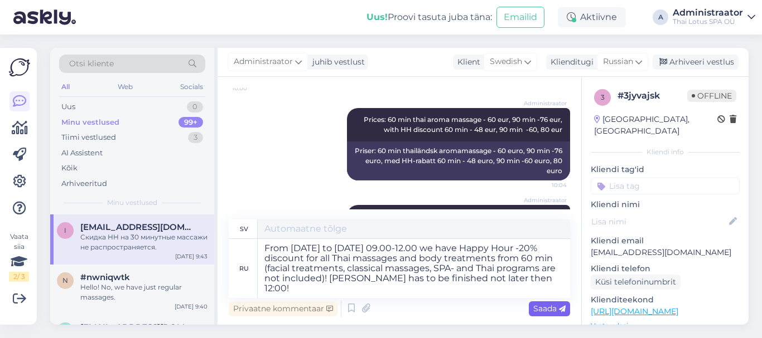
click at [543, 307] on span "Saada" at bounding box center [549, 309] width 32 height 10
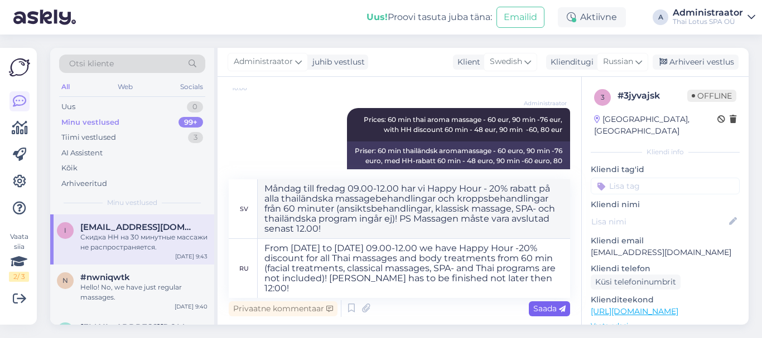
click at [543, 307] on span "Saada" at bounding box center [549, 309] width 32 height 10
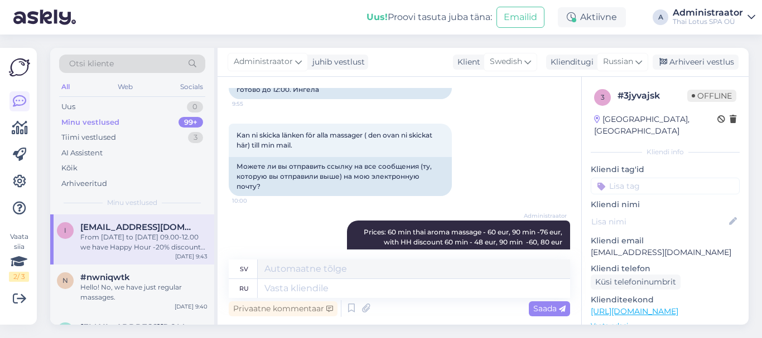
scroll to position [644, 0]
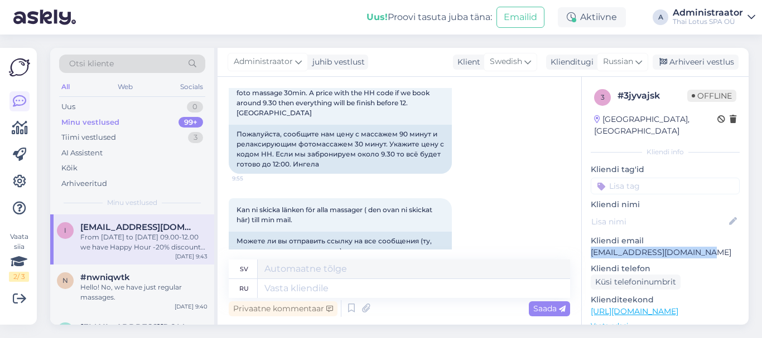
drag, startPoint x: 591, startPoint y: 241, endPoint x: 702, endPoint y: 239, distance: 111.5
click at [702, 247] on p "[EMAIL_ADDRESS][DOMAIN_NAME]" at bounding box center [664, 253] width 149 height 12
copy p "[EMAIL_ADDRESS][DOMAIN_NAME]"
